Goal: Transaction & Acquisition: Purchase product/service

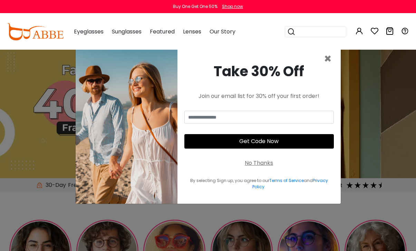
click at [326, 68] on span "×" at bounding box center [328, 59] width 8 height 18
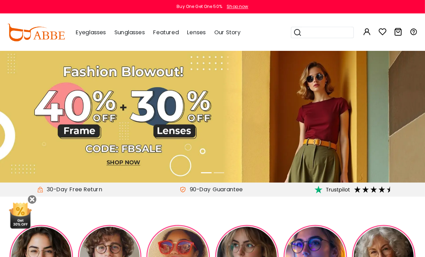
scroll to position [1, 0]
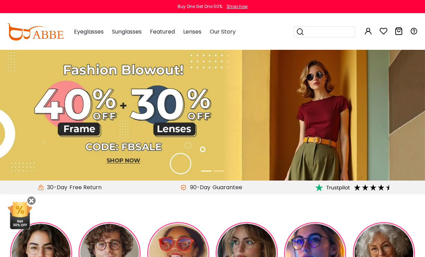
click at [128, 160] on img at bounding box center [212, 114] width 425 height 133
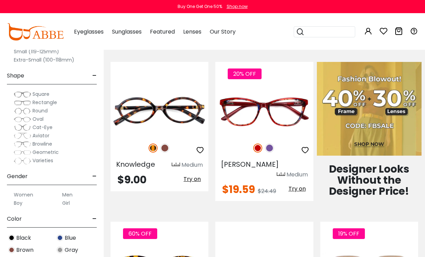
scroll to position [268, 0]
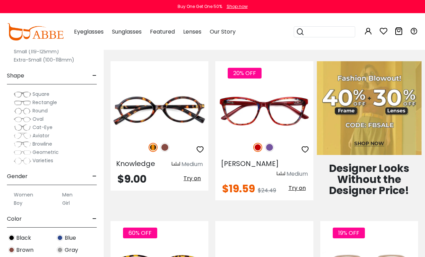
click at [0, 0] on img at bounding box center [0, 0] width 0 height 0
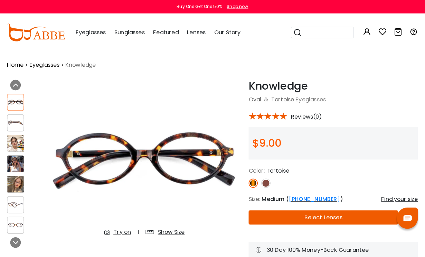
scroll to position [1, 0]
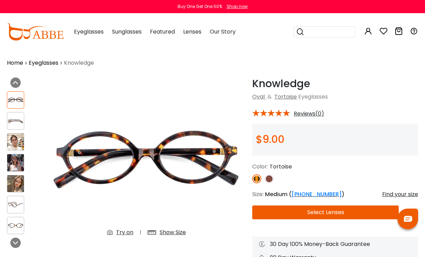
click at [20, 150] on img at bounding box center [15, 141] width 17 height 17
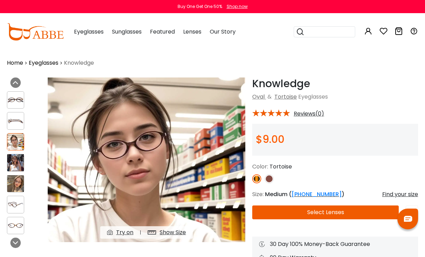
click at [18, 170] on img at bounding box center [15, 162] width 17 height 17
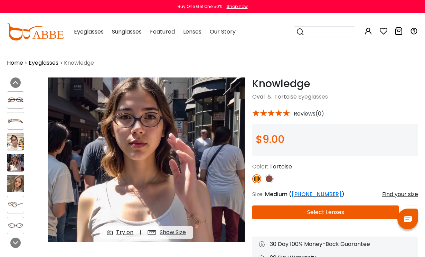
click at [15, 191] on img at bounding box center [15, 183] width 17 height 17
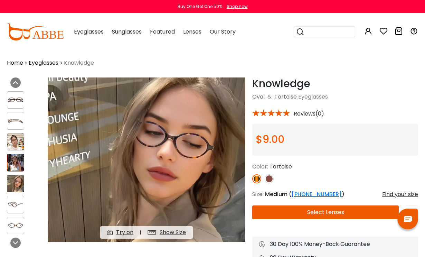
click at [23, 187] on img at bounding box center [15, 183] width 17 height 17
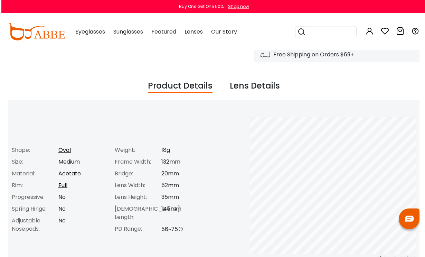
scroll to position [218, 0]
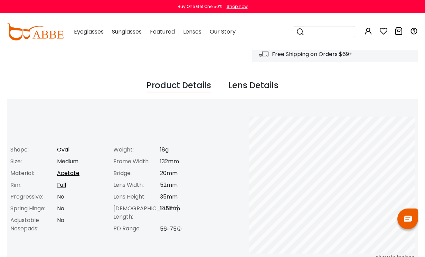
click at [264, 85] on div "Lens Details" at bounding box center [253, 85] width 50 height 13
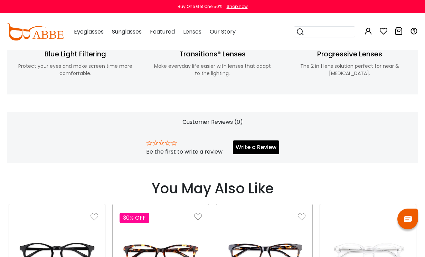
scroll to position [345, 0]
